Goal: Task Accomplishment & Management: Manage account settings

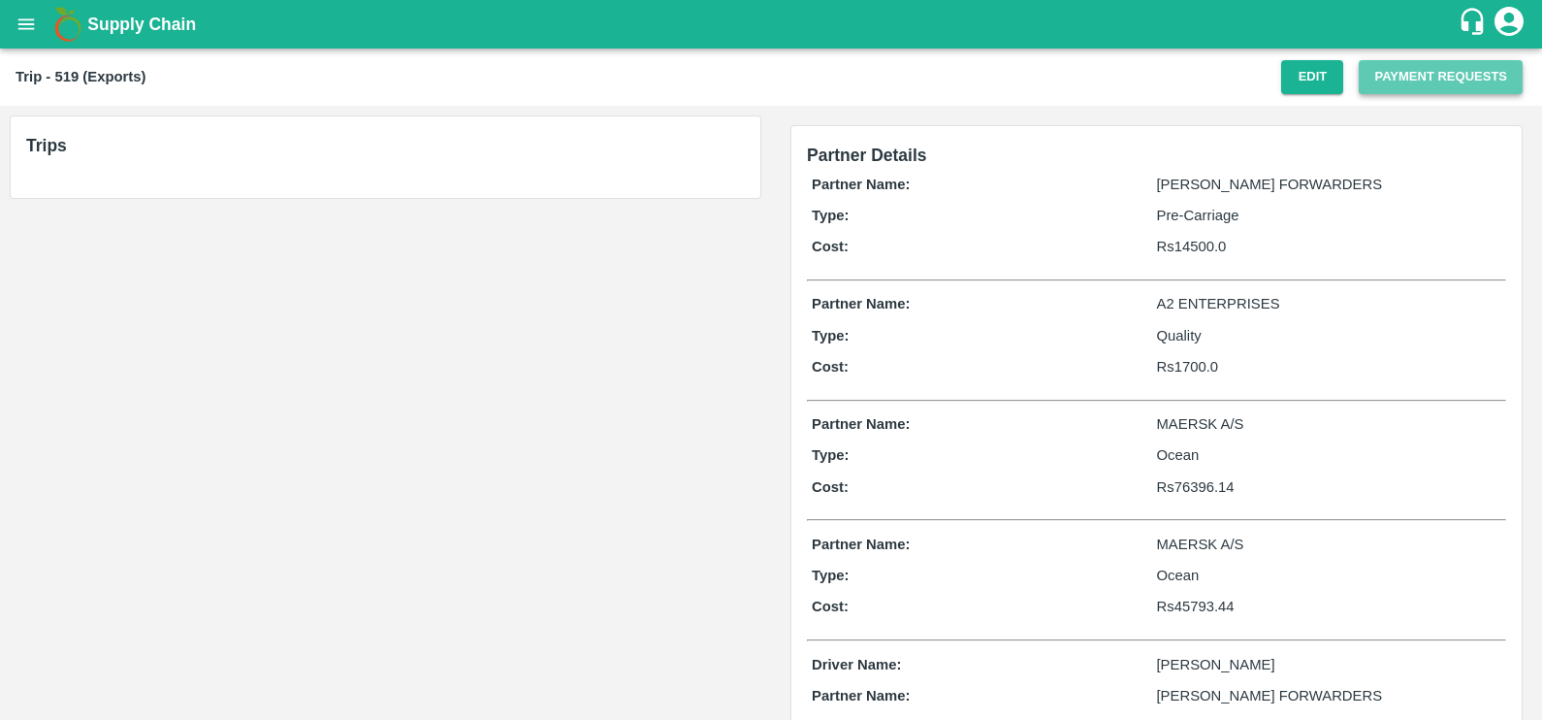
click at [1397, 68] on button "Payment Requests" at bounding box center [1441, 77] width 164 height 34
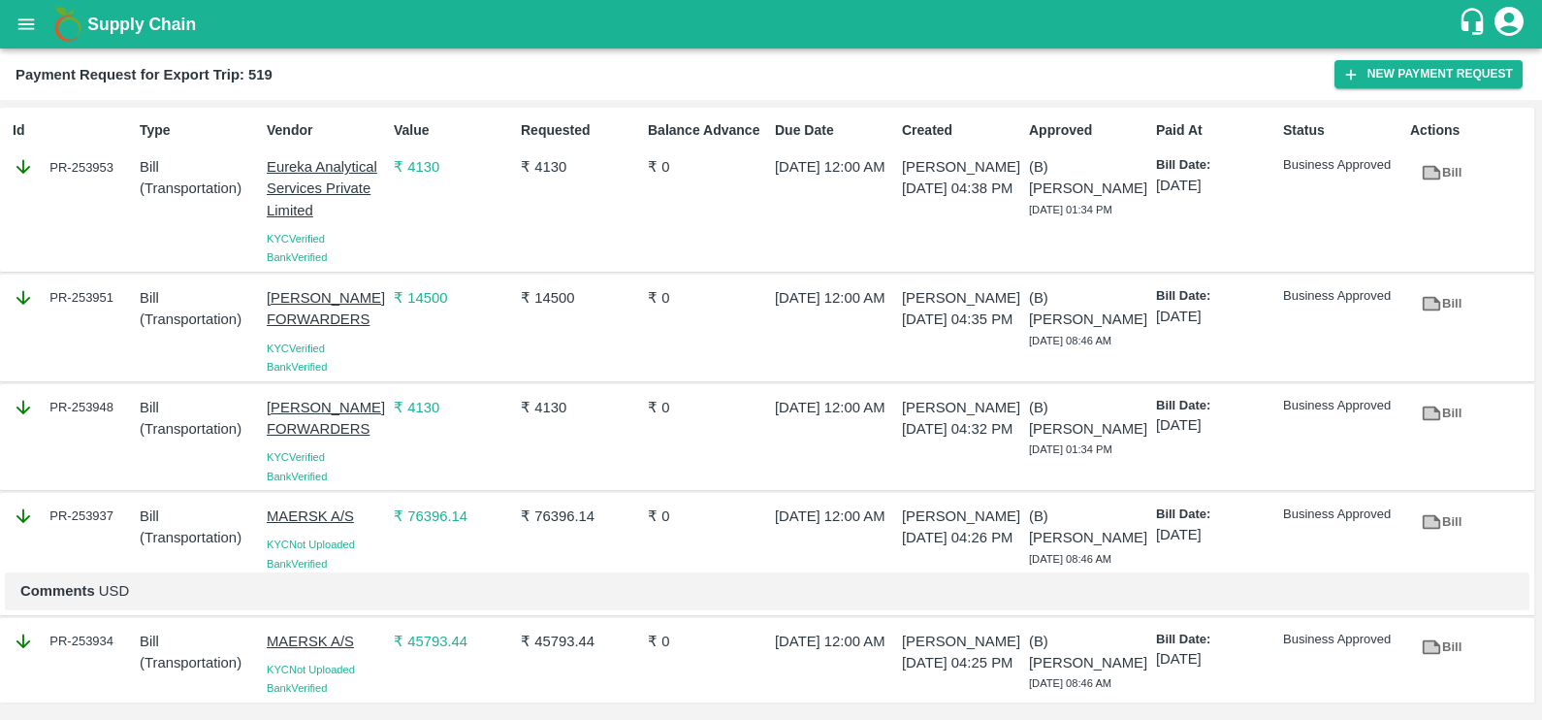
scroll to position [41, 0]
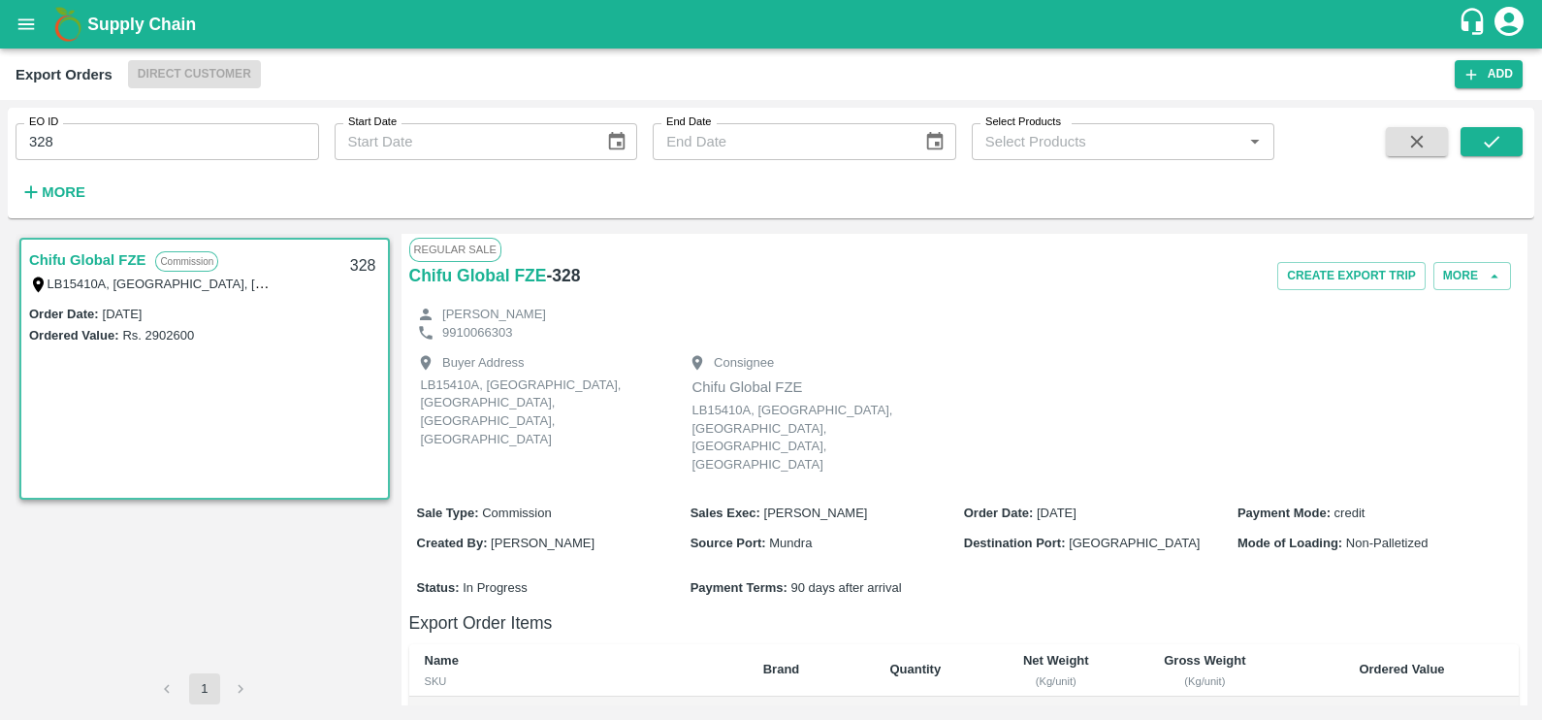
scroll to position [442, 0]
